Goal: Navigation & Orientation: Understand site structure

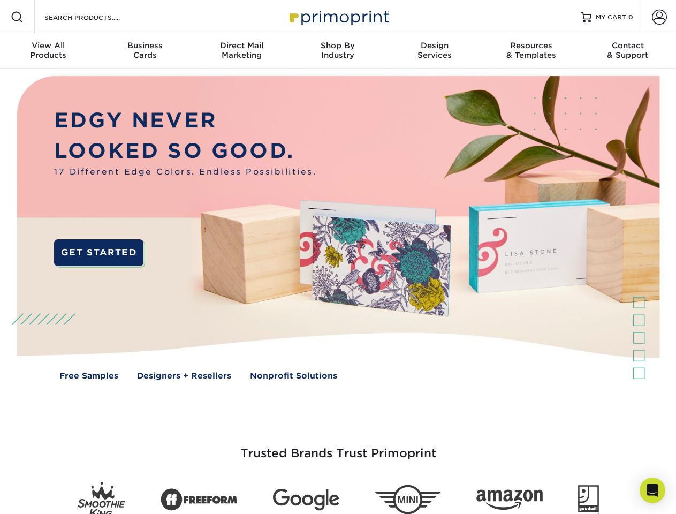
click at [338, 257] on img at bounding box center [337, 236] width 669 height 335
click at [17, 17] on span at bounding box center [17, 17] width 13 height 13
click at [659, 17] on span at bounding box center [659, 17] width 15 height 15
click at [48, 51] on div "View All Products" at bounding box center [48, 50] width 96 height 19
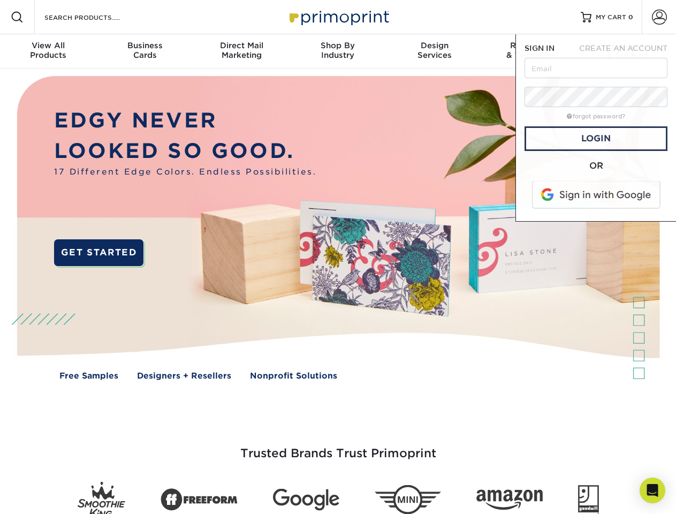
click at [145, 51] on div "Business Cards" at bounding box center [144, 50] width 96 height 19
click at [241, 51] on div "Direct Mail Marketing" at bounding box center [241, 50] width 96 height 19
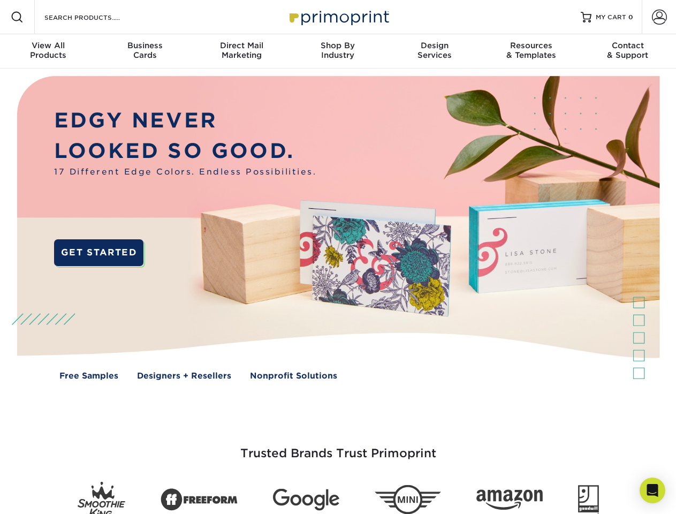
click at [338, 51] on div "Shop By Industry" at bounding box center [338, 50] width 96 height 19
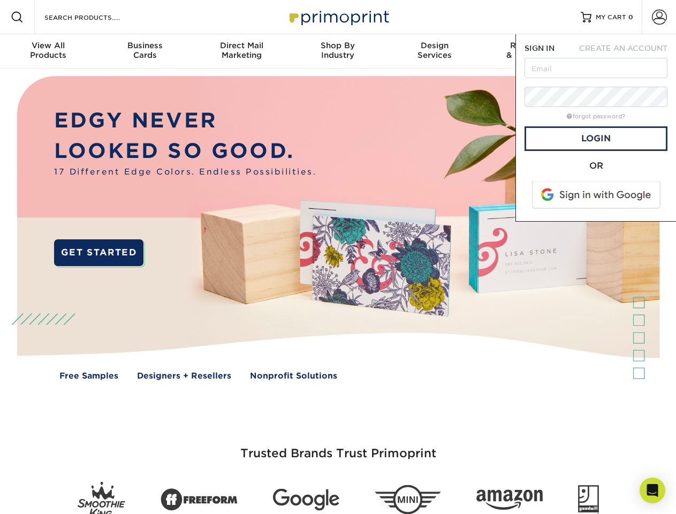
click at [435, 51] on div "Design Services" at bounding box center [434, 50] width 96 height 19
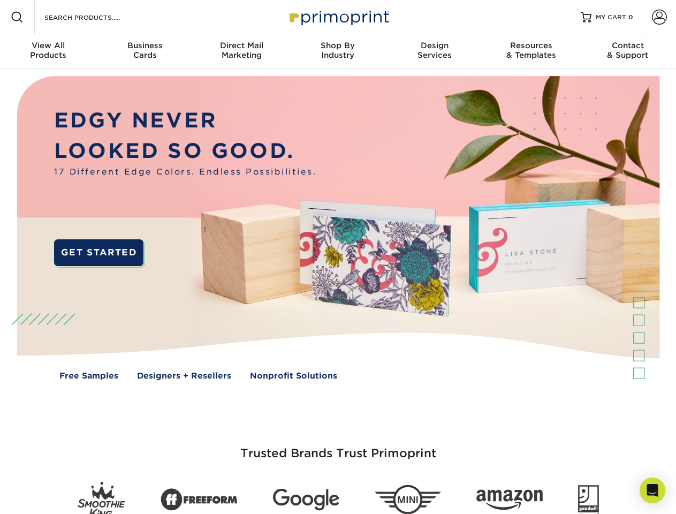
click at [531, 51] on span "SIGN IN" at bounding box center [540, 48] width 30 height 9
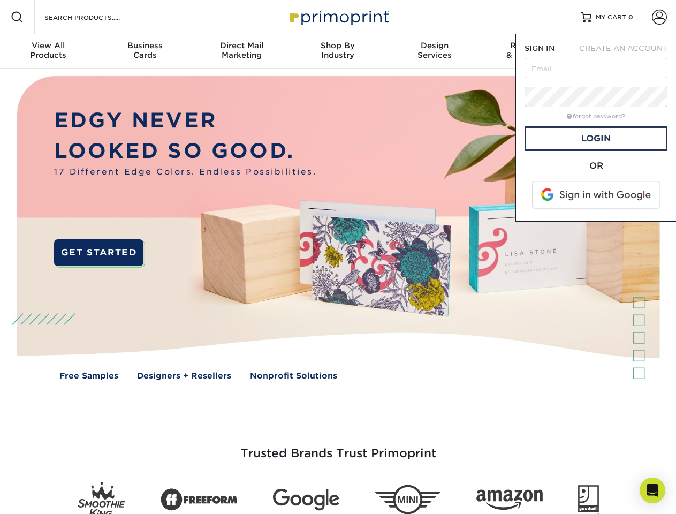
click at [628, 51] on div "Contact & Support" at bounding box center [628, 50] width 96 height 19
